Goal: Navigation & Orientation: Find specific page/section

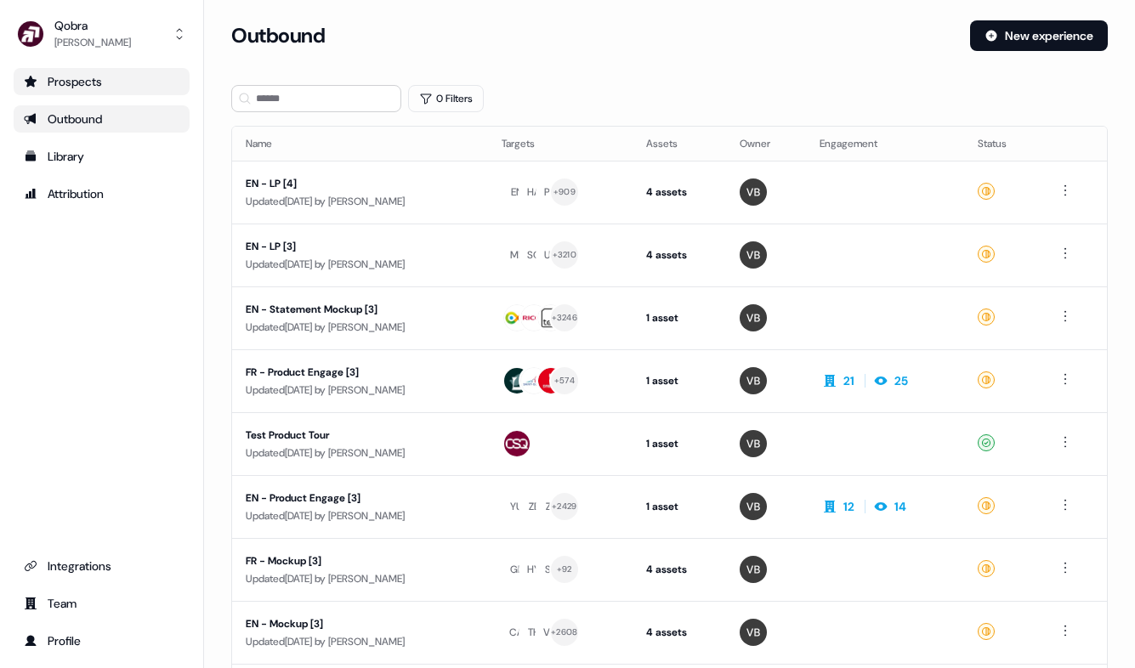
click at [88, 74] on div "Prospects" at bounding box center [102, 81] width 156 height 17
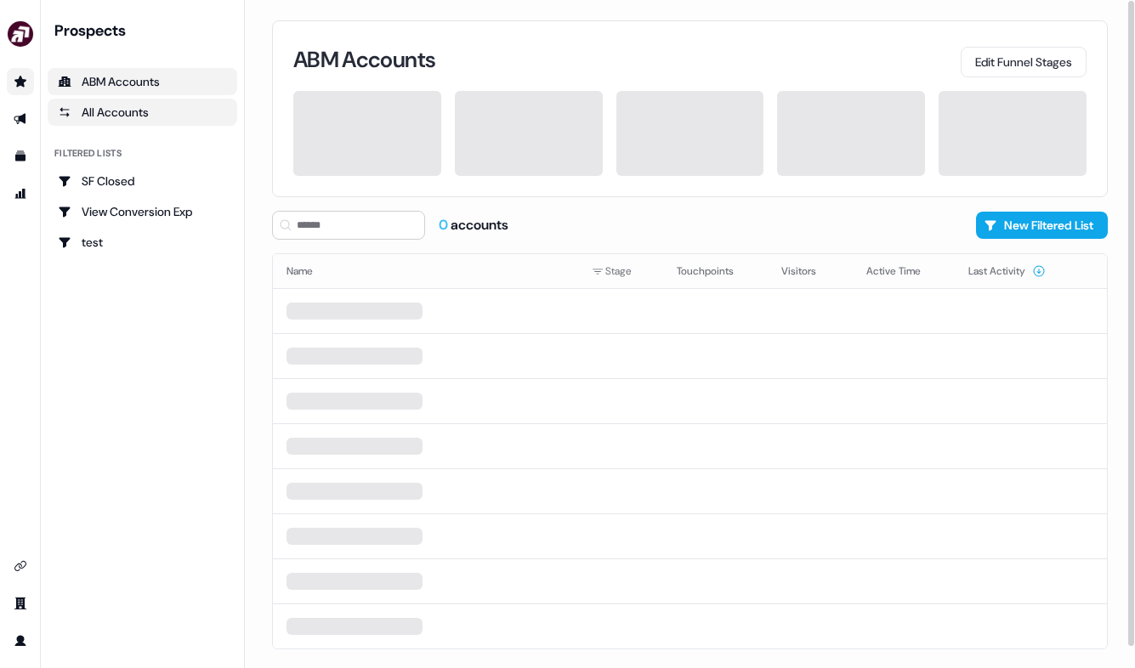
click at [171, 111] on div "All Accounts" at bounding box center [142, 112] width 169 height 17
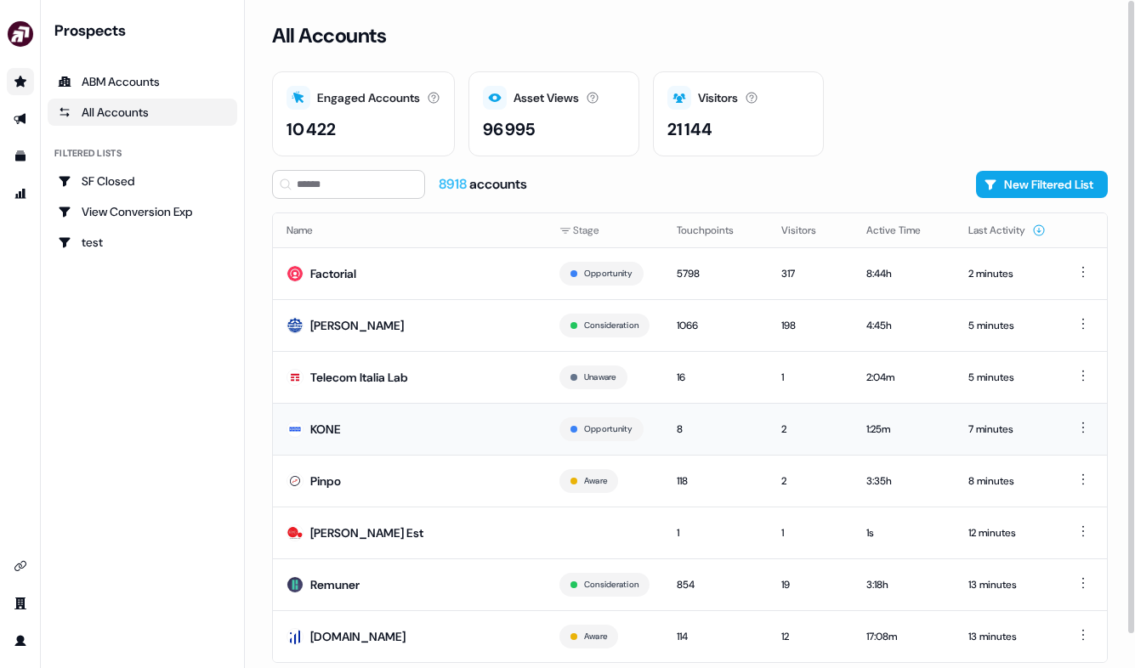
click at [724, 434] on div "8" at bounding box center [715, 429] width 77 height 17
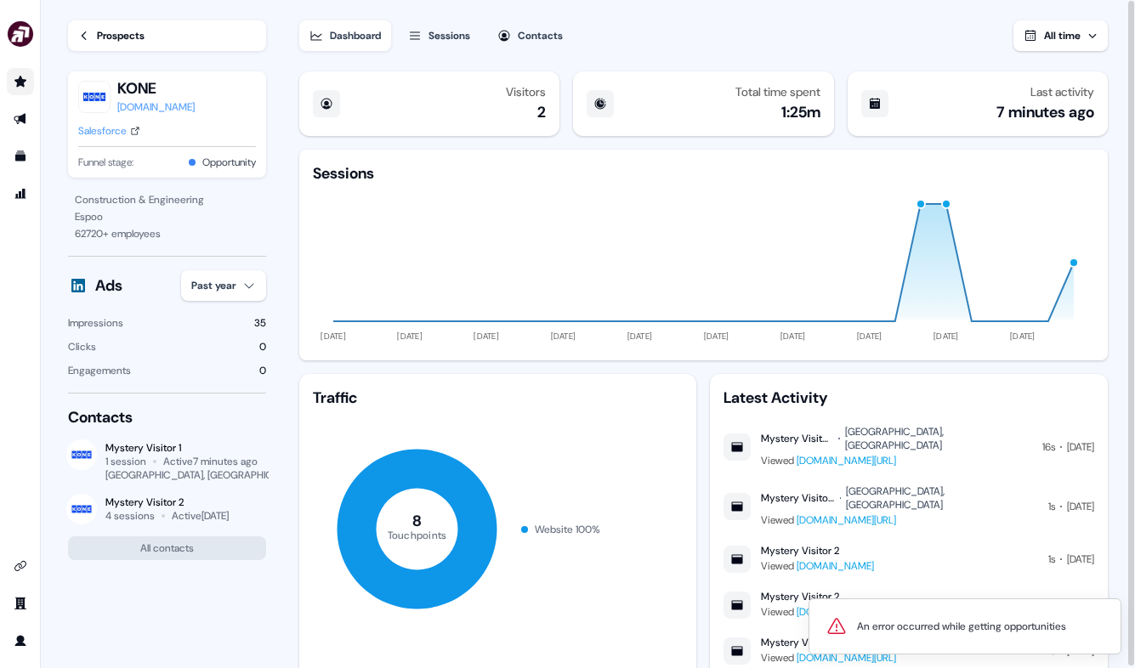
click at [89, 27] on link "Prospects" at bounding box center [167, 35] width 198 height 31
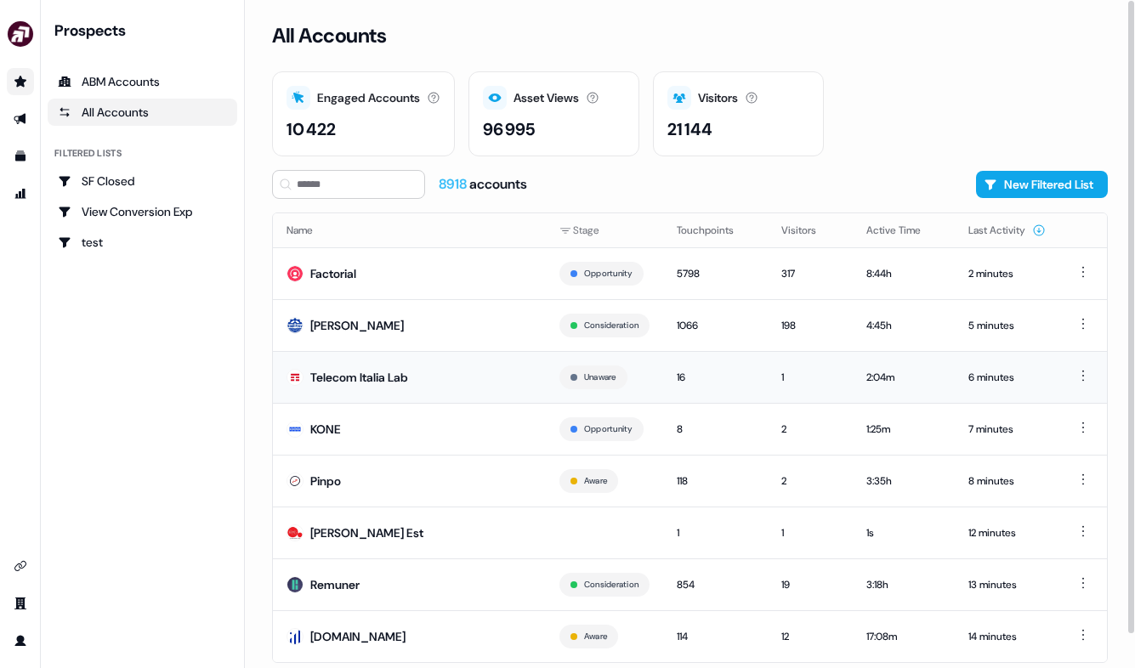
click at [463, 390] on td "Telecom Italia Lab" at bounding box center [409, 377] width 273 height 52
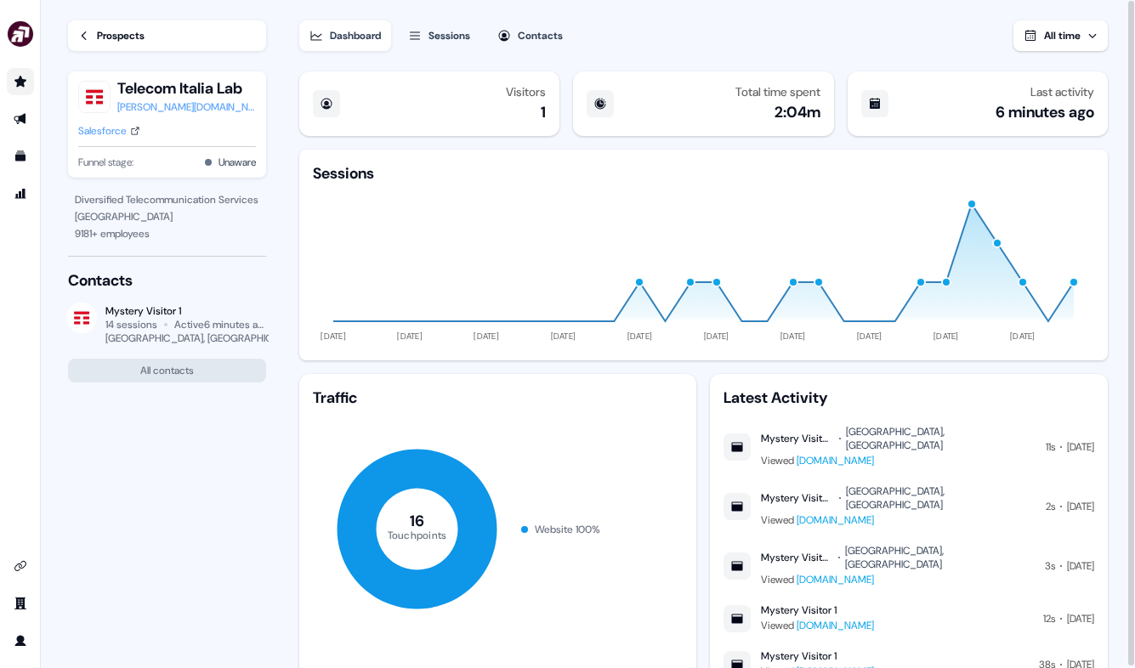
click at [78, 31] on icon at bounding box center [84, 36] width 12 height 12
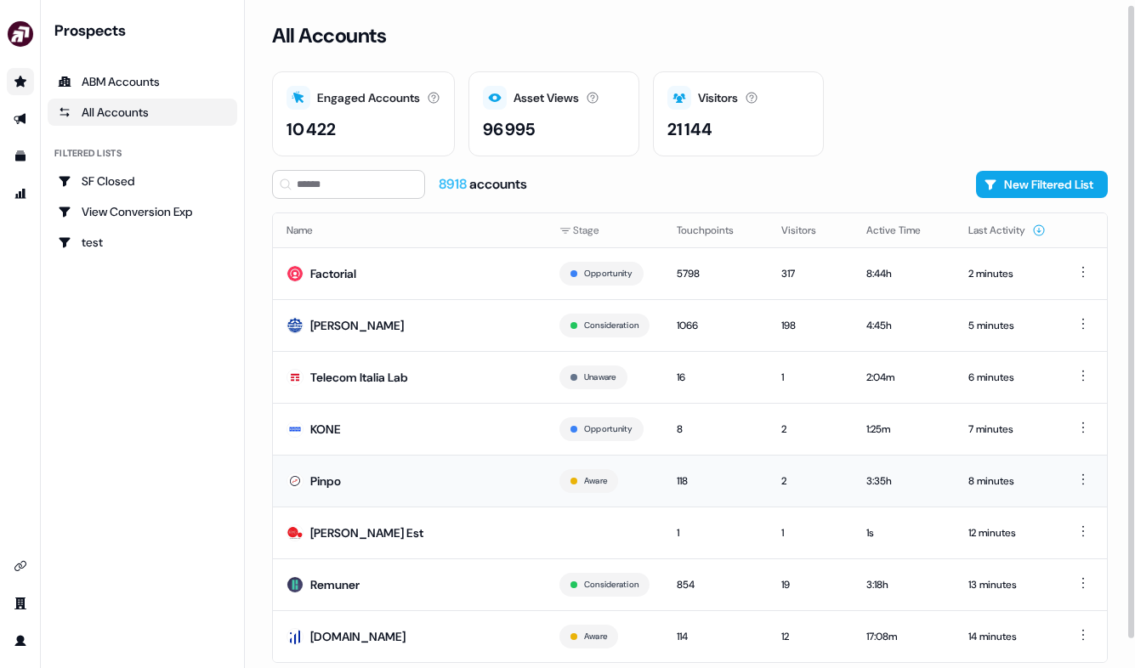
scroll to position [35, 0]
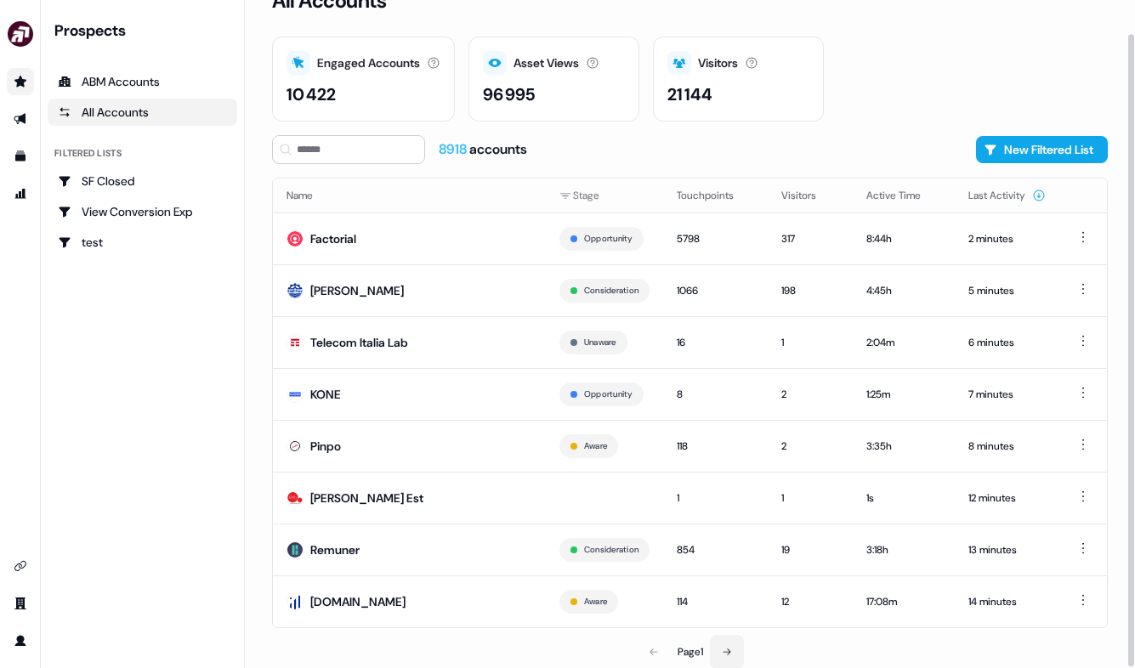
click at [729, 643] on button at bounding box center [727, 652] width 34 height 34
